Goal: Transaction & Acquisition: Purchase product/service

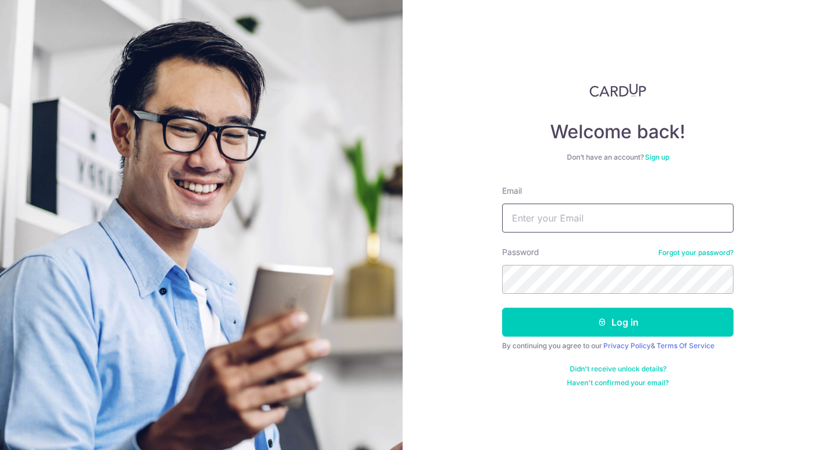
click at [646, 216] on input "Email" at bounding box center [617, 218] width 231 height 29
type input "[PERSON_NAME][DOMAIN_NAME][EMAIL_ADDRESS][PERSON_NAME][DOMAIN_NAME]"
click at [502, 308] on button "Log in" at bounding box center [617, 322] width 231 height 29
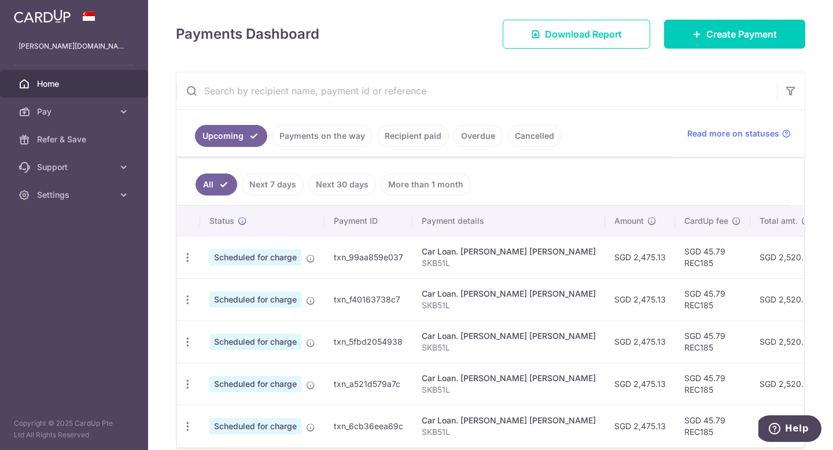
scroll to position [147, 0]
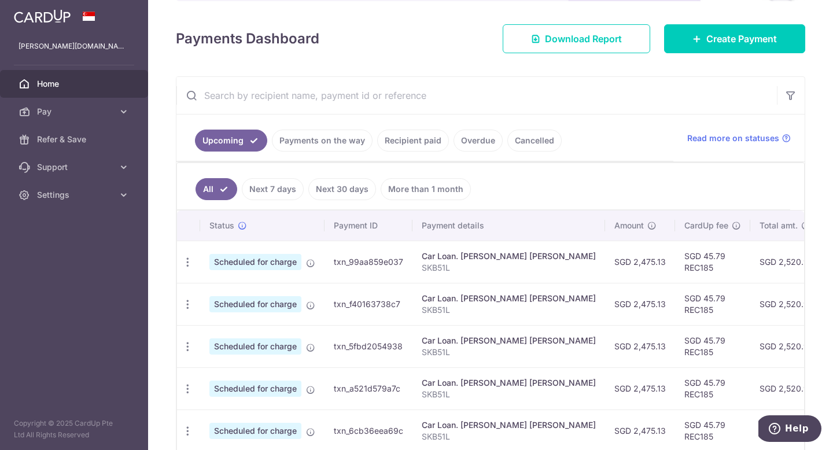
click at [442, 87] on input "text" at bounding box center [476, 95] width 601 height 37
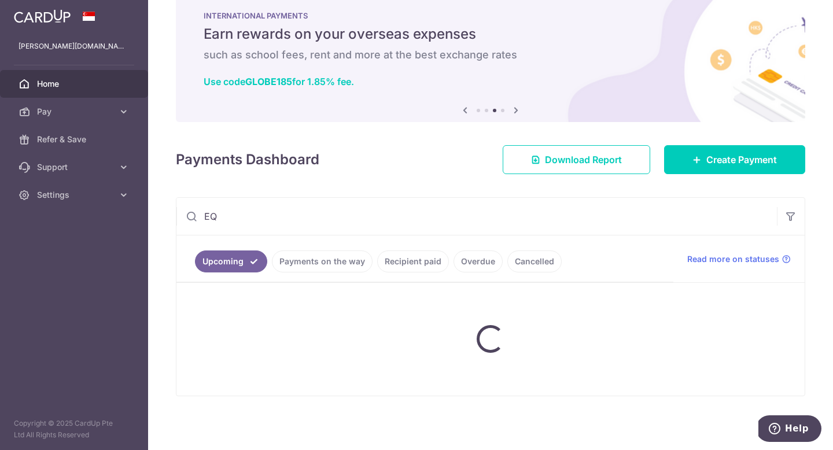
scroll to position [115, 0]
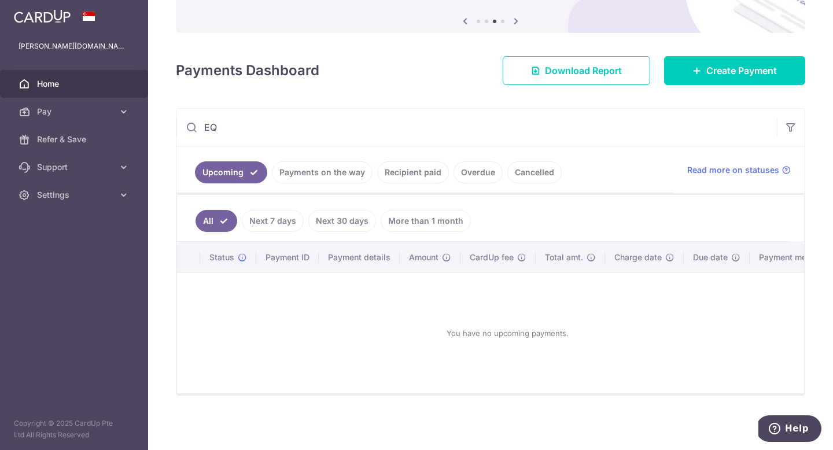
type input "EQ"
click at [406, 178] on link "Recipient paid" at bounding box center [413, 172] width 72 height 22
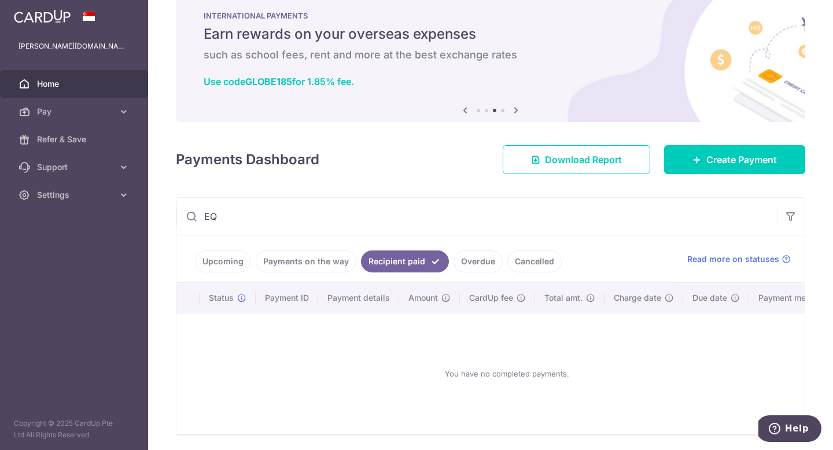
scroll to position [66, 0]
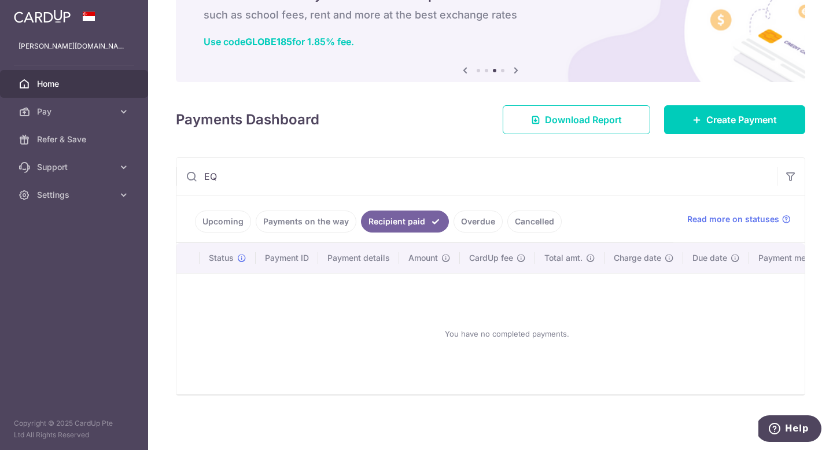
click at [314, 225] on link "Payments on the way" at bounding box center [306, 222] width 101 height 22
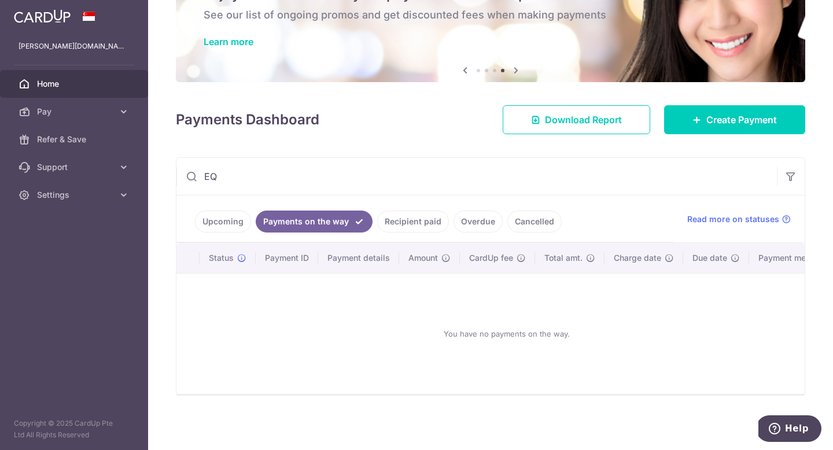
click at [316, 171] on input "EQ" at bounding box center [476, 176] width 601 height 37
click at [315, 173] on input "EQ" at bounding box center [476, 176] width 601 height 37
click at [776, 113] on span "Create Payment" at bounding box center [741, 120] width 71 height 14
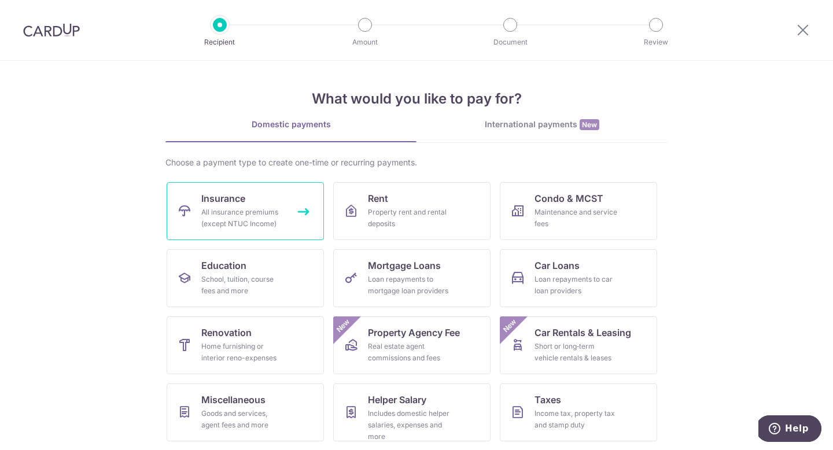
click at [223, 204] on span "Insurance" at bounding box center [223, 199] width 44 height 14
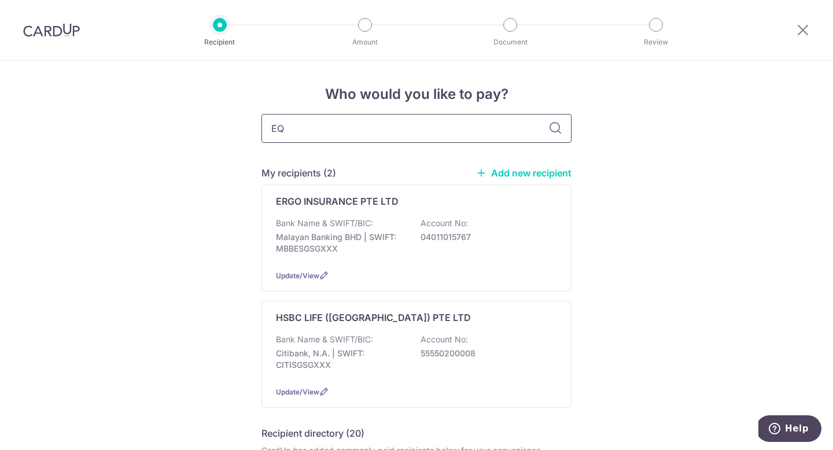
type input "EQ"
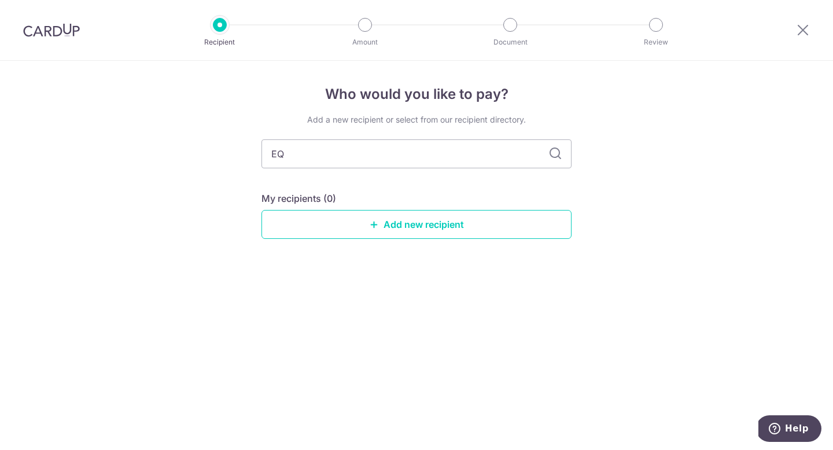
click at [554, 149] on icon at bounding box center [555, 154] width 14 height 14
click at [45, 31] on img at bounding box center [51, 30] width 57 height 14
